Goal: Transaction & Acquisition: Purchase product/service

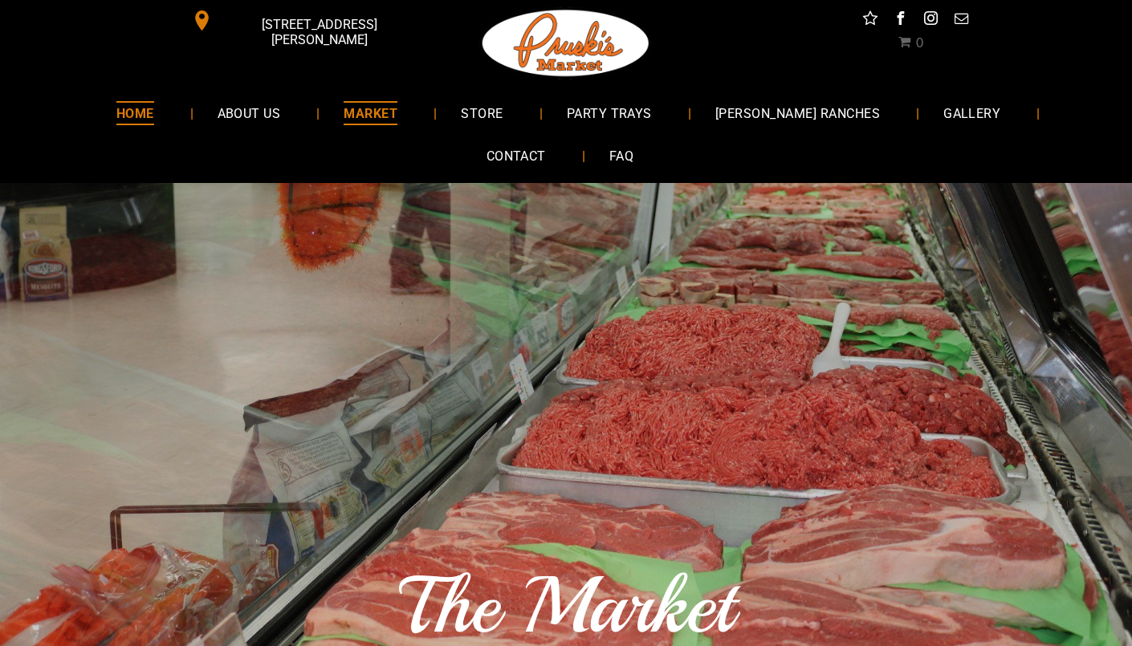
click at [116, 120] on span "HOME" at bounding box center [135, 112] width 38 height 23
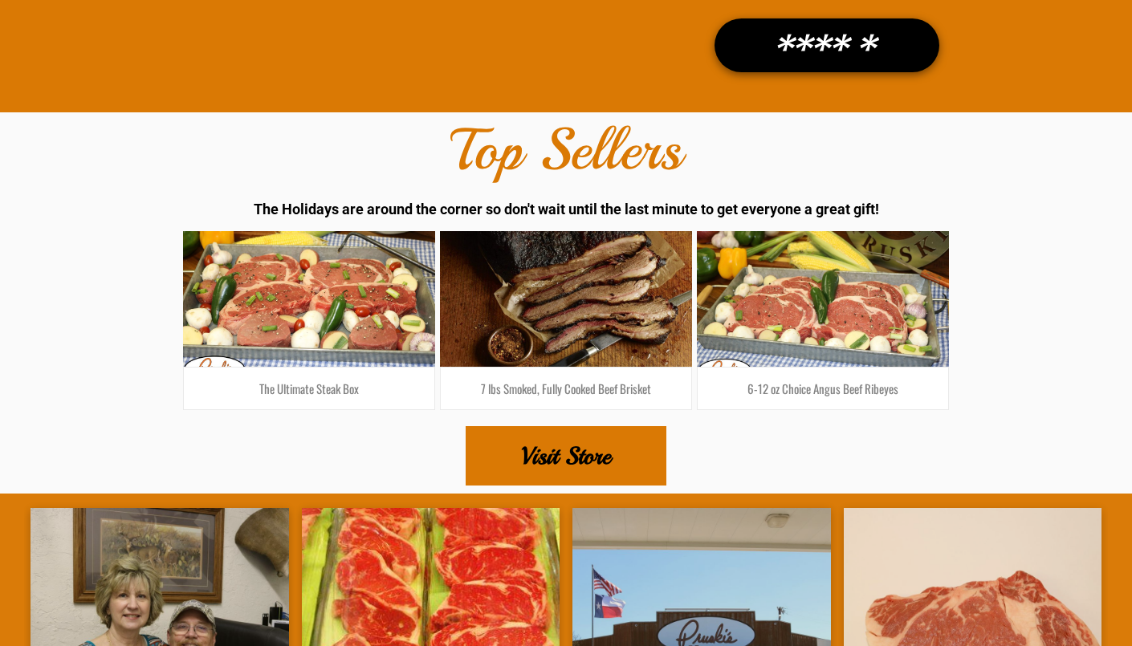
scroll to position [2442, 0]
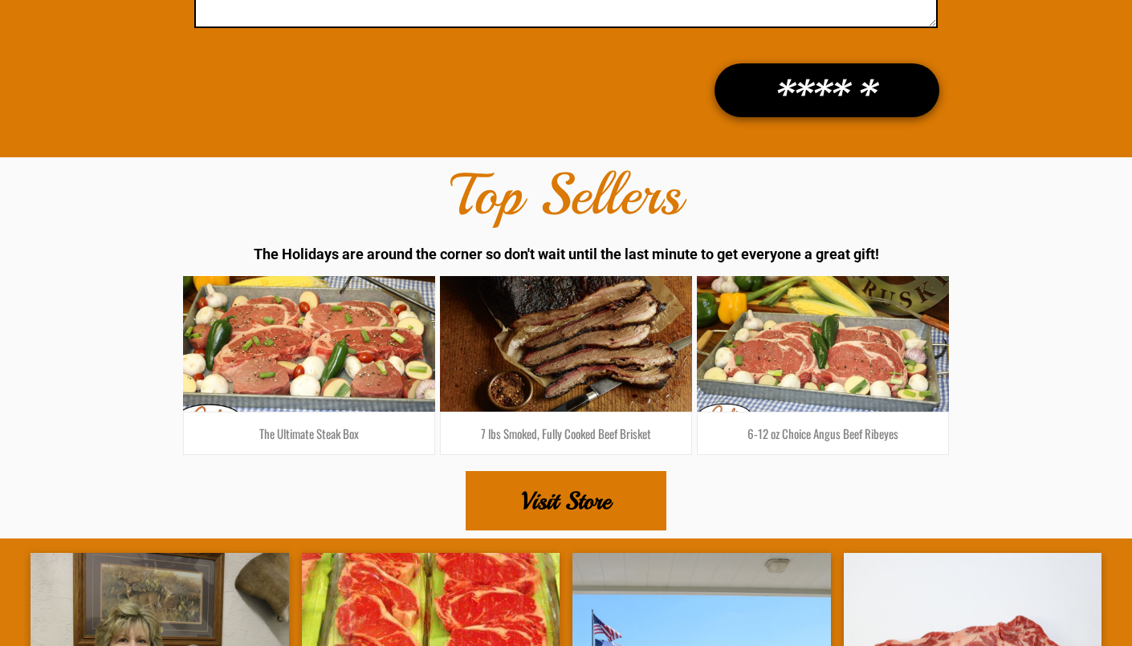
click at [303, 304] on link at bounding box center [309, 343] width 267 height 144
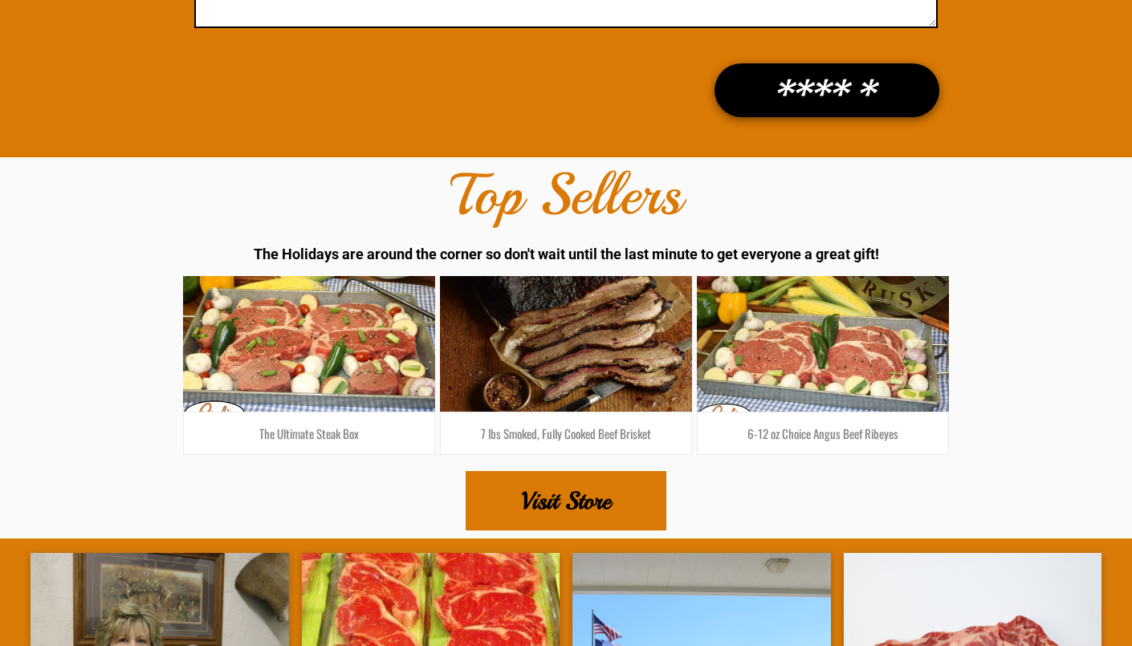
click at [573, 290] on link at bounding box center [566, 343] width 267 height 144
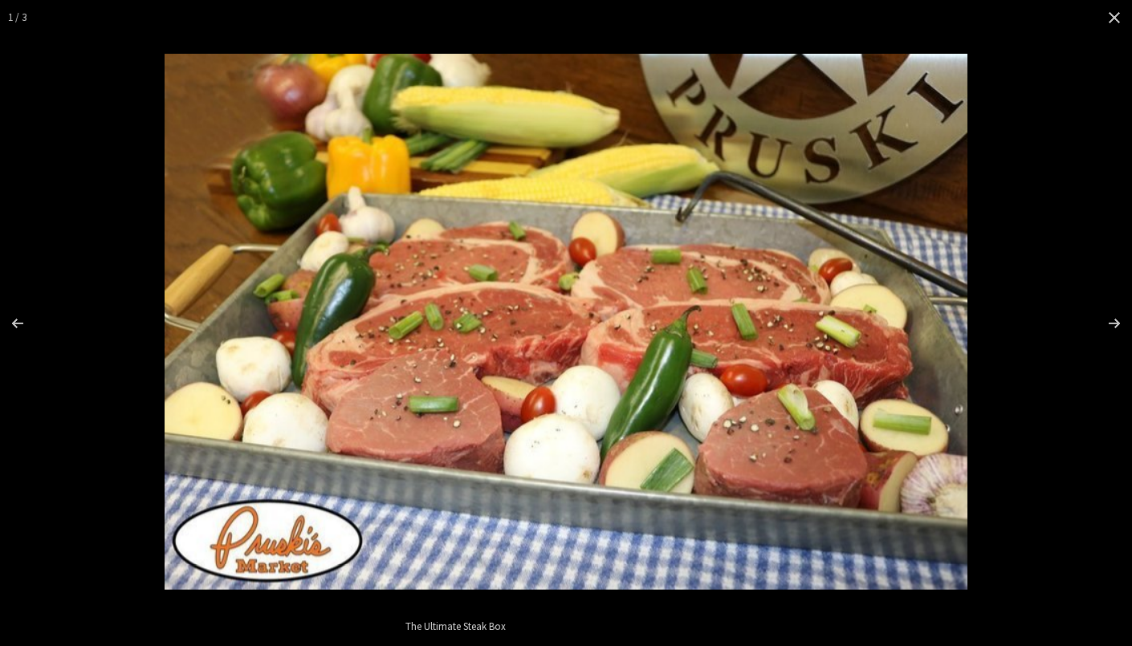
scroll to position [281, 0]
click at [22, 311] on div "Images Gallery" at bounding box center [28, 323] width 56 height 80
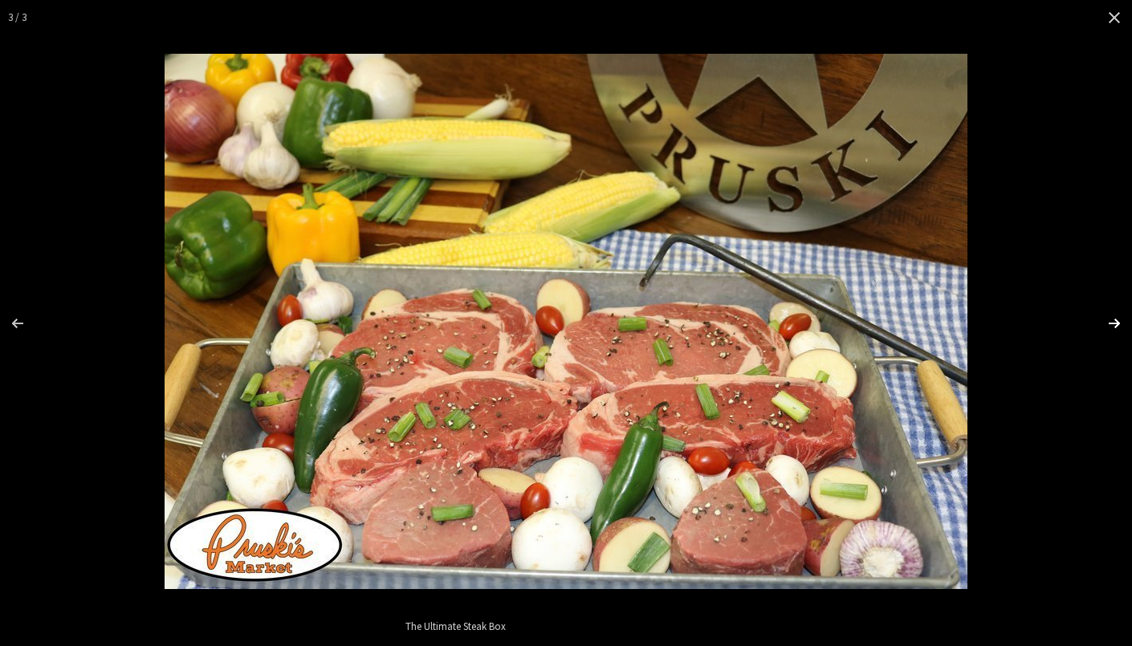
click at [1114, 321] on div "Images Gallery" at bounding box center [1103, 323] width 56 height 80
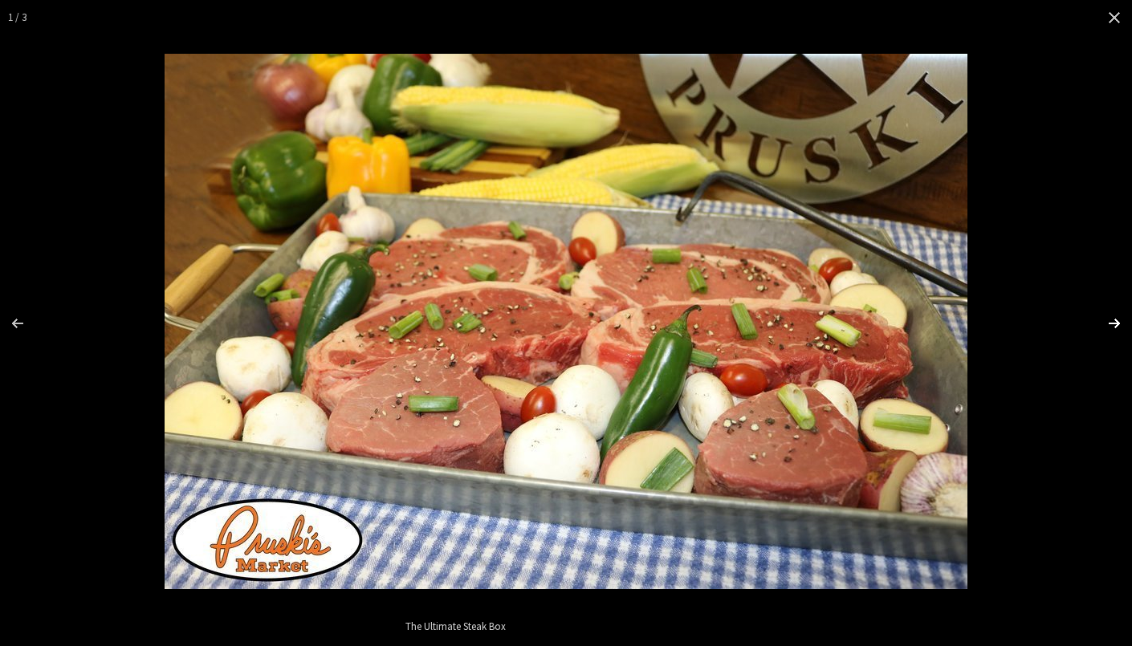
click at [1114, 321] on div "Images Gallery" at bounding box center [1103, 323] width 56 height 80
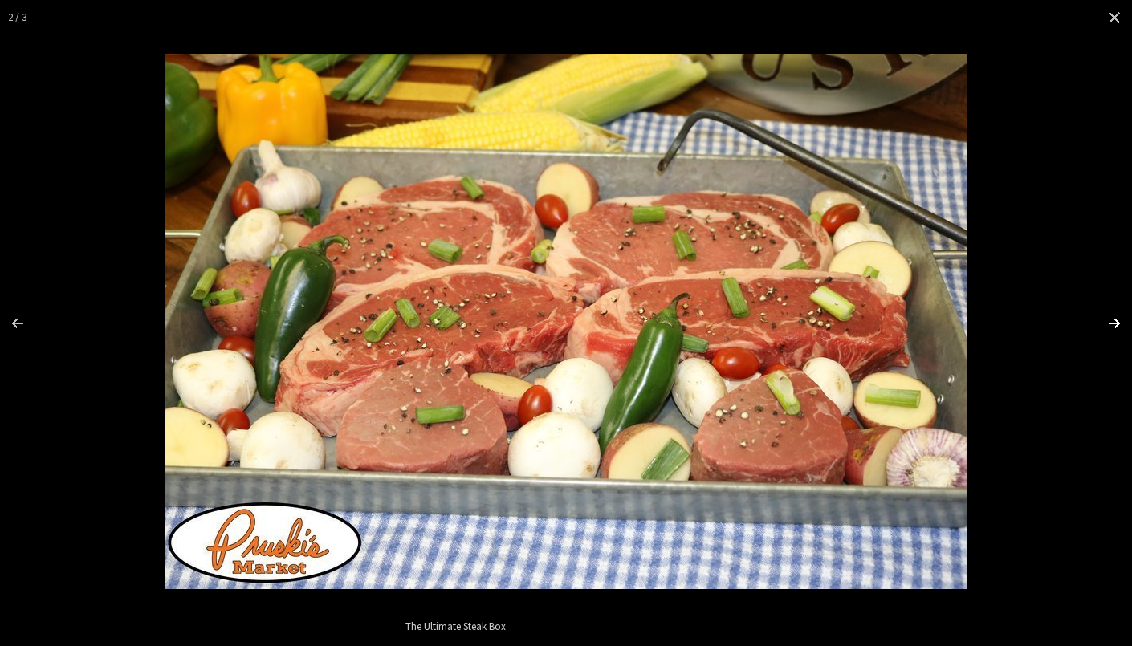
click at [1114, 321] on div "Images Gallery" at bounding box center [1103, 323] width 56 height 80
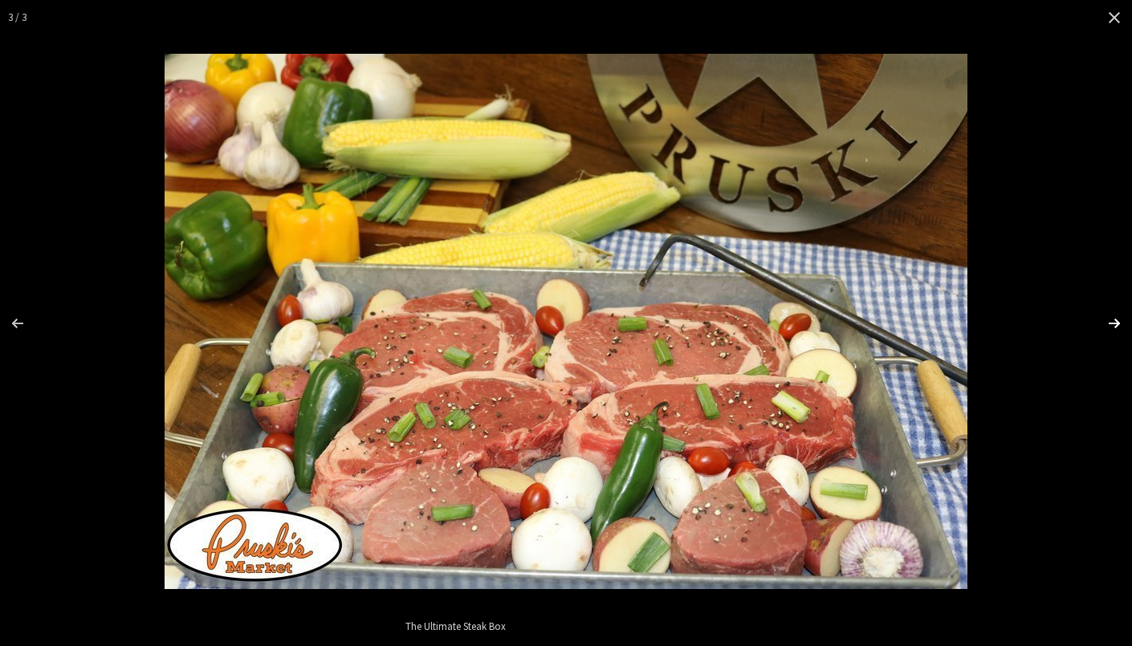
click at [1114, 321] on div "Images Gallery" at bounding box center [1103, 323] width 56 height 80
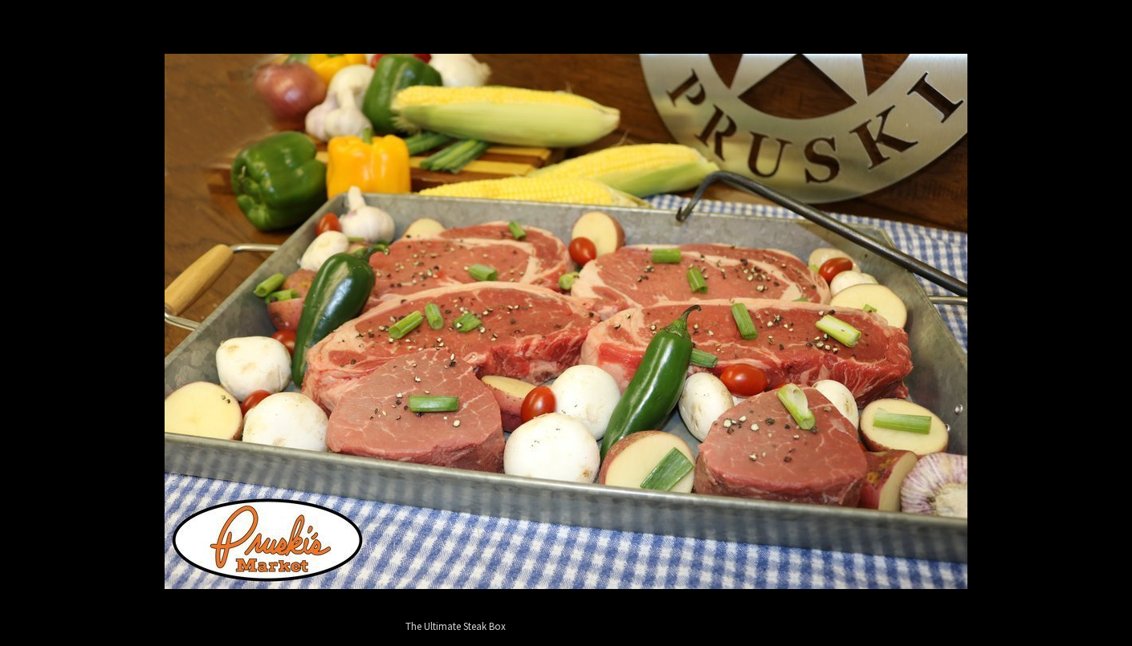
click at [1114, 321] on div "Images Gallery" at bounding box center [1103, 323] width 56 height 80
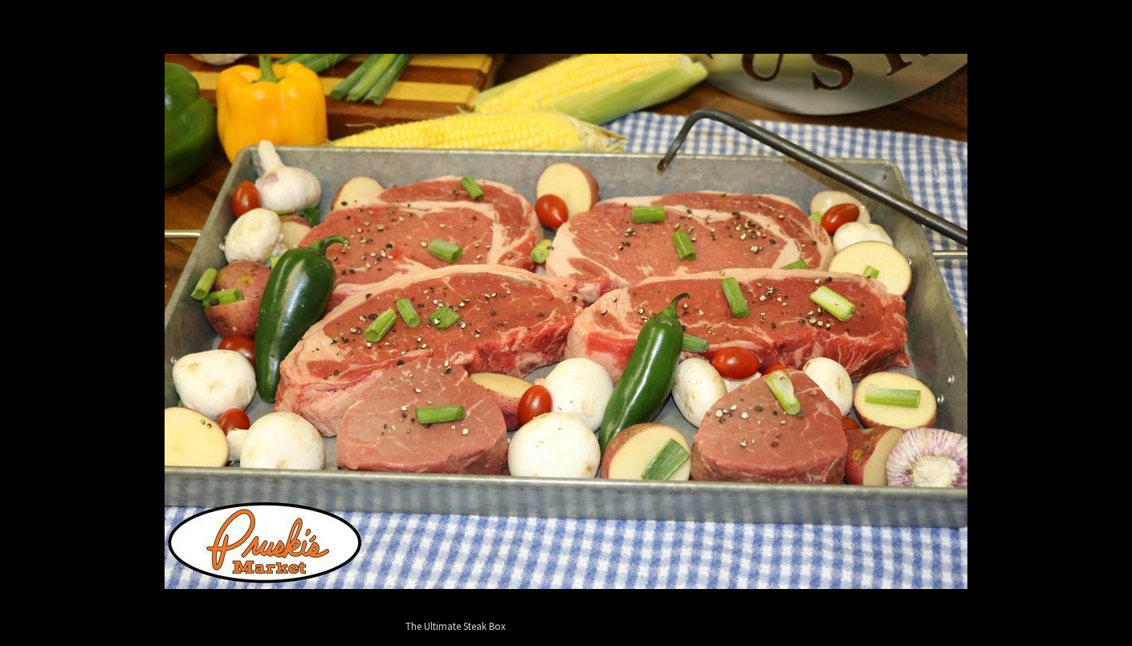
click at [1114, 321] on div "Images Gallery" at bounding box center [1103, 323] width 56 height 80
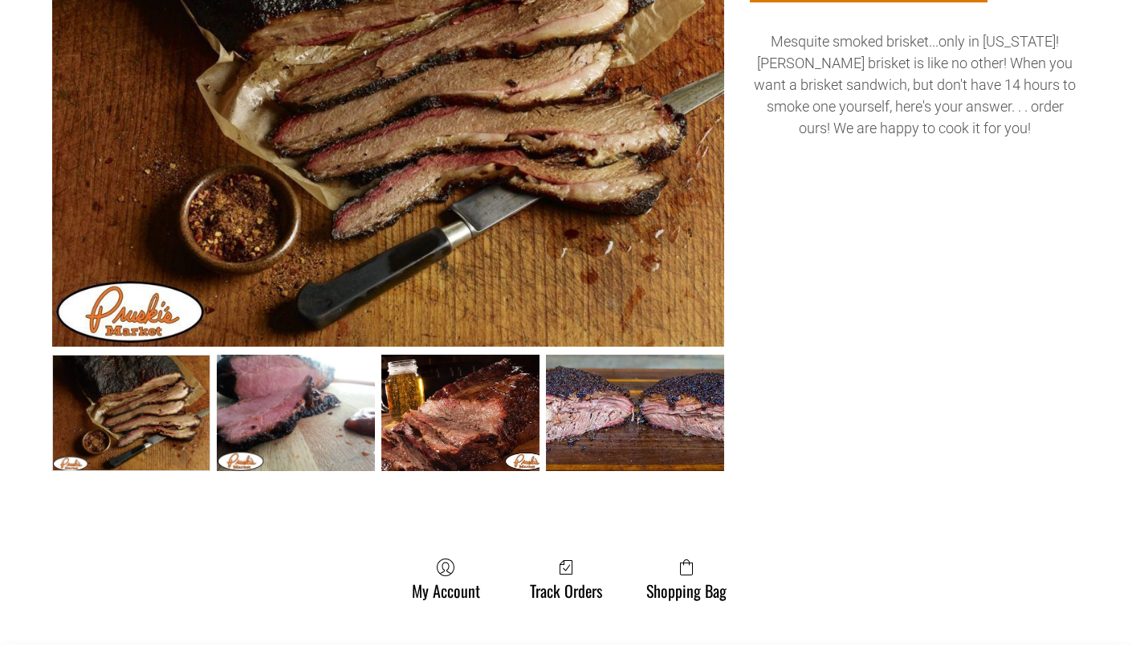
scroll to position [481, 0]
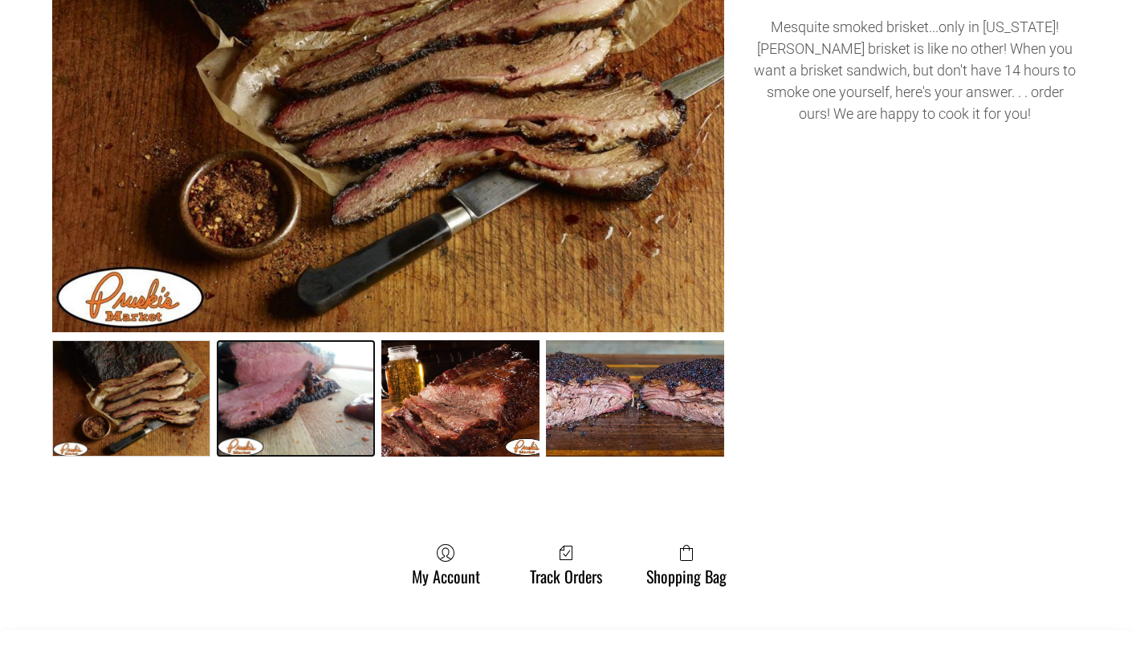
click at [321, 410] on link "7 lbs Smoked, Fully Cooked Beef Brisket 1" at bounding box center [296, 398] width 158 height 117
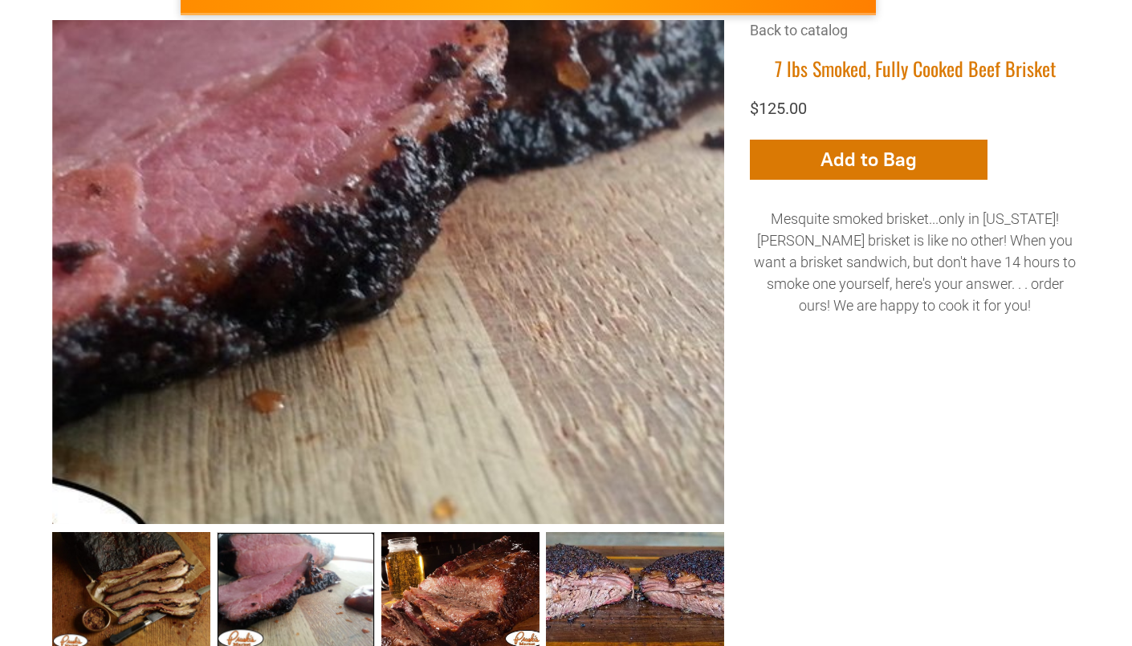
scroll to position [257, 0]
